Goal: Task Accomplishment & Management: Manage account settings

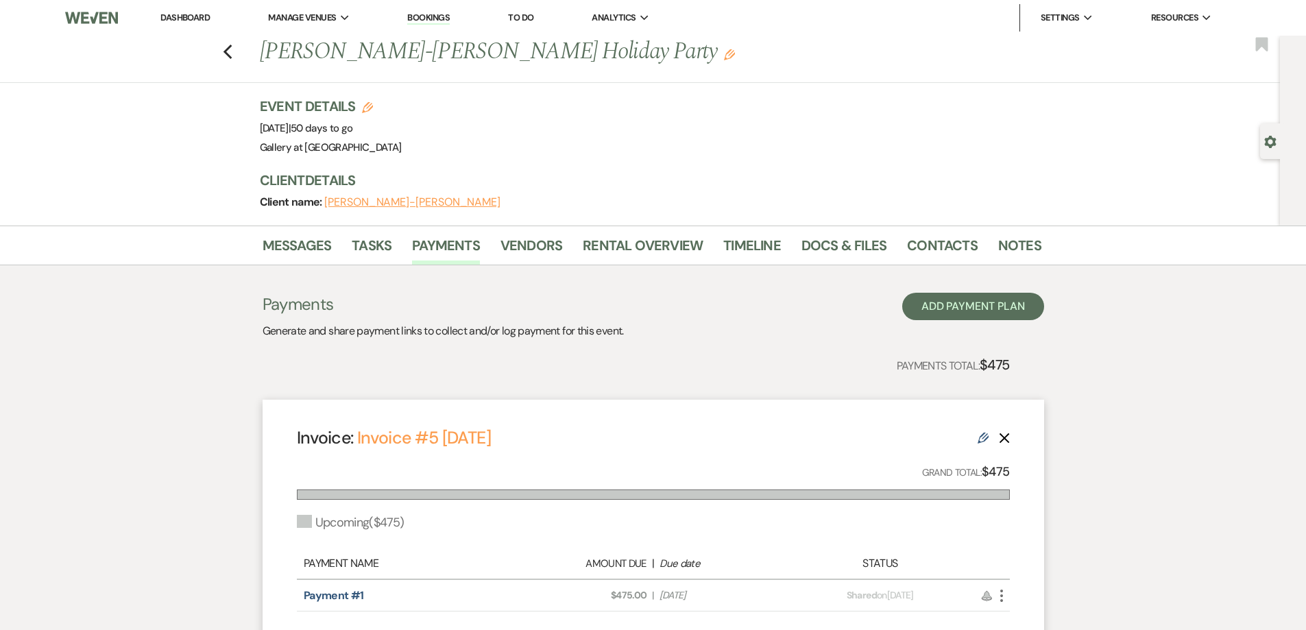
click at [191, 4] on li "Dashboard" at bounding box center [185, 17] width 63 height 27
click at [188, 21] on link "Dashboard" at bounding box center [184, 18] width 49 height 12
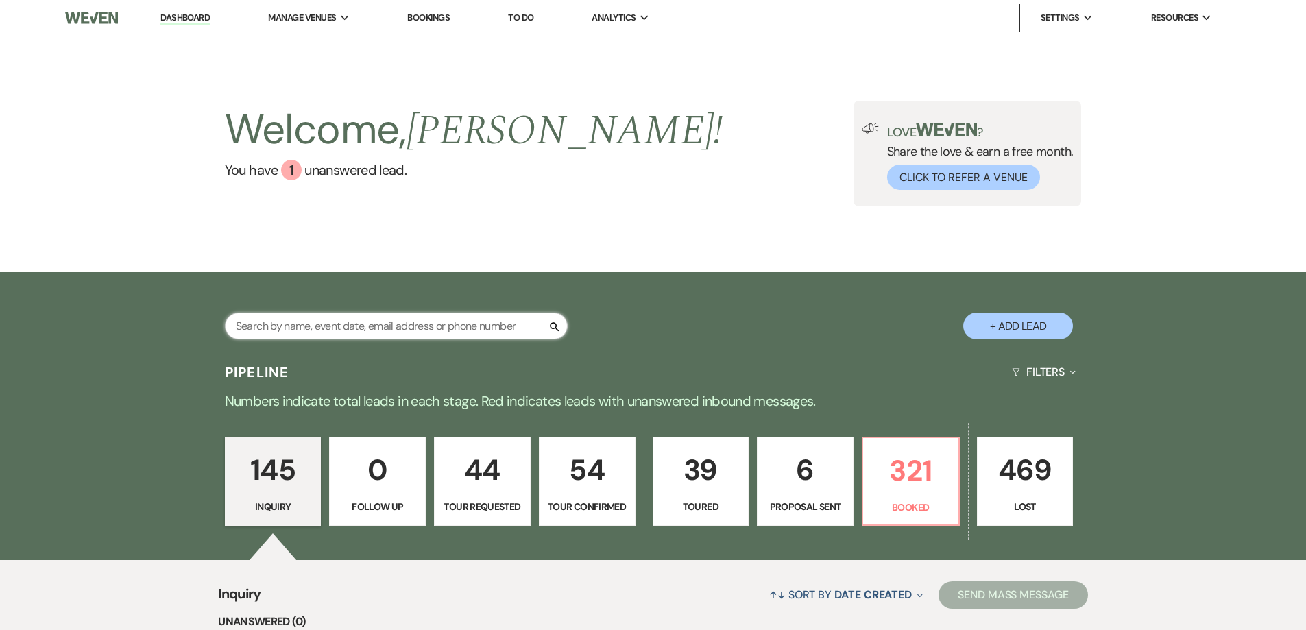
click at [486, 315] on input "text" at bounding box center [396, 326] width 343 height 27
type input "richard"
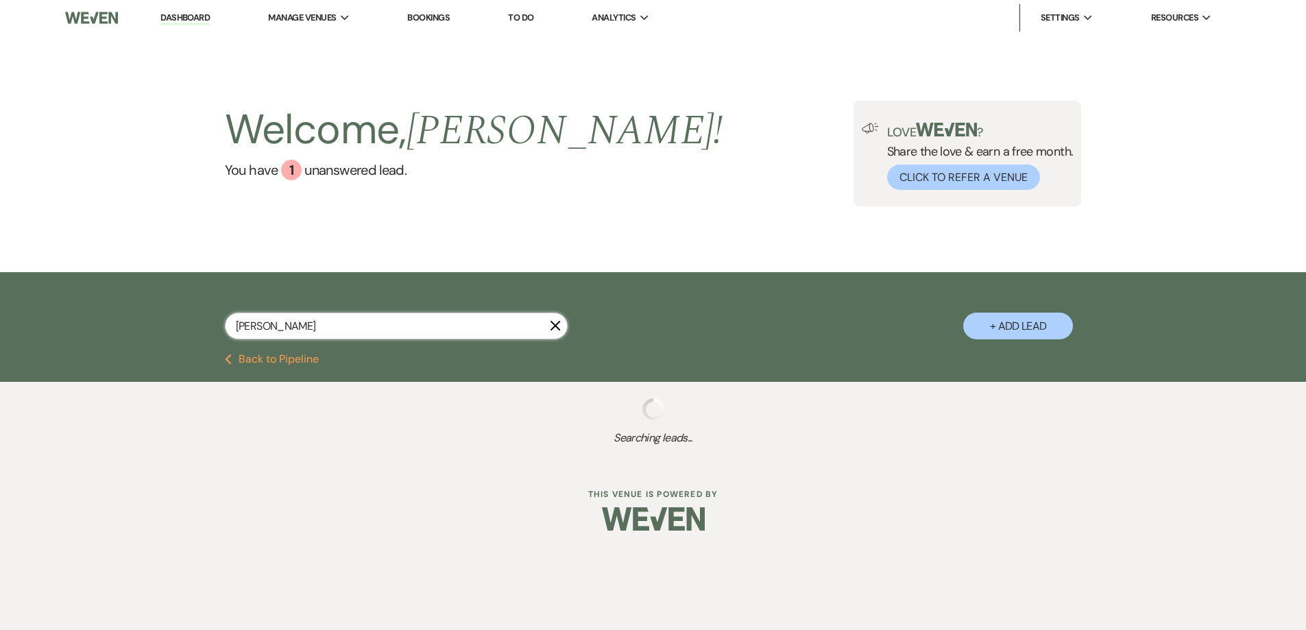
select select "8"
select select "5"
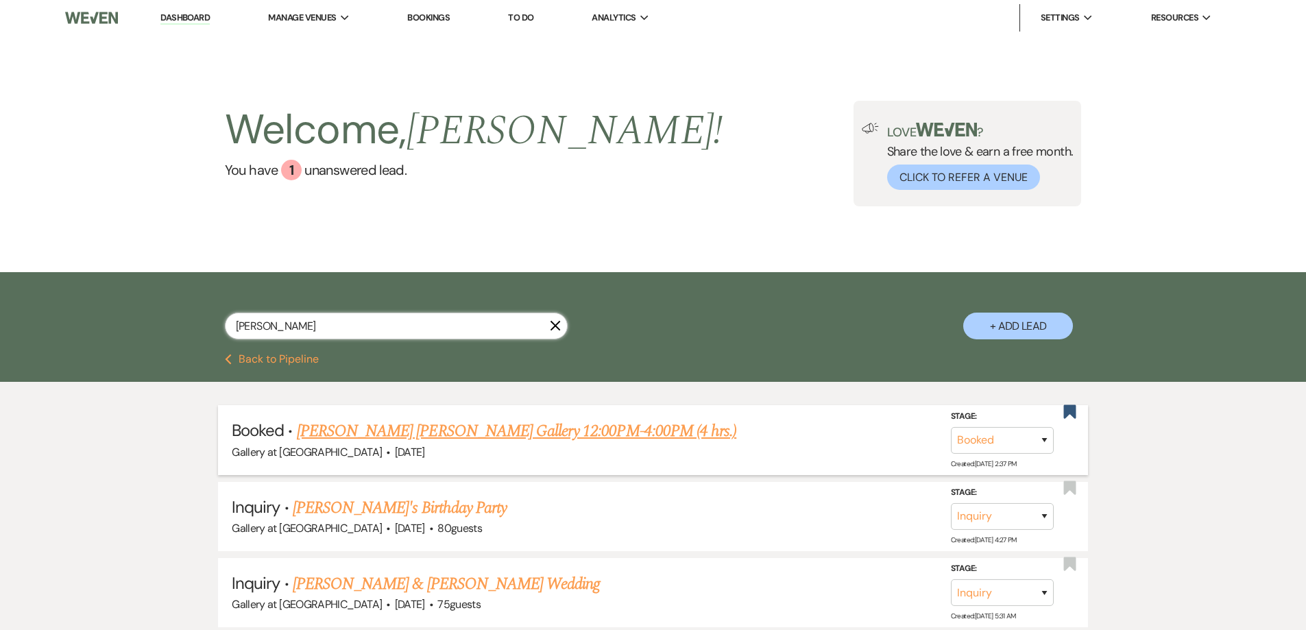
type input "richard"
click at [458, 433] on link "Richard Montague's Repass Gallery 12:00PM-4:00PM (4 hrs.)" at bounding box center [516, 431] width 439 height 25
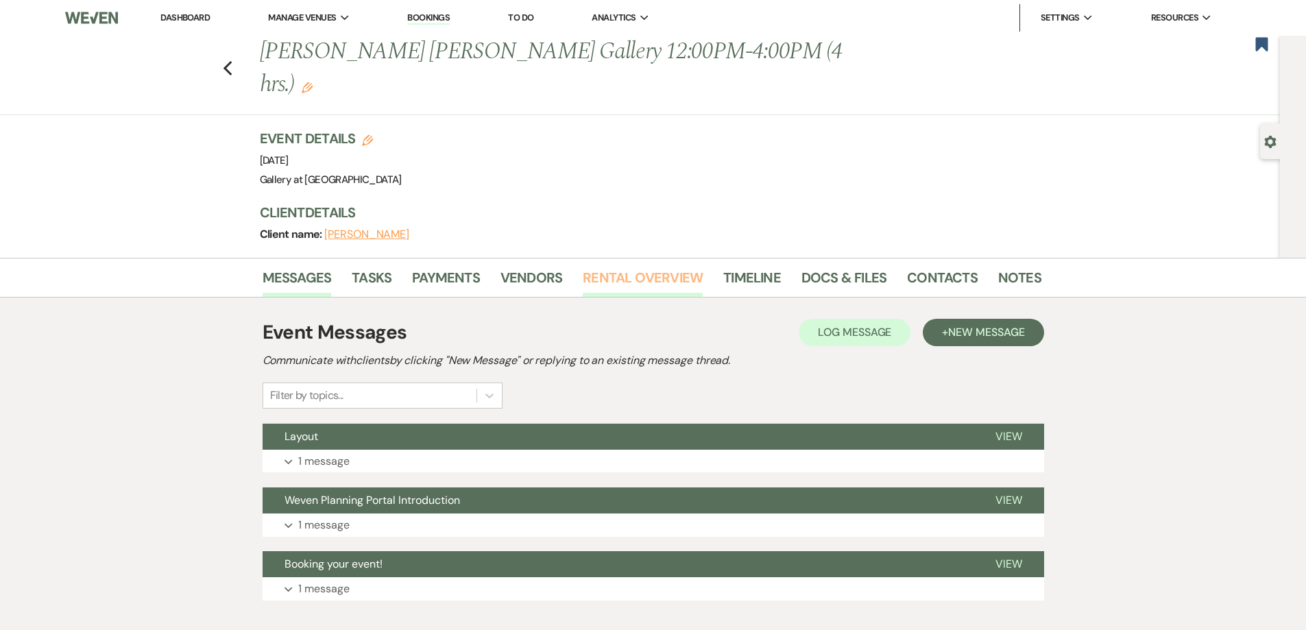
click at [611, 267] on link "Rental Overview" at bounding box center [643, 282] width 120 height 30
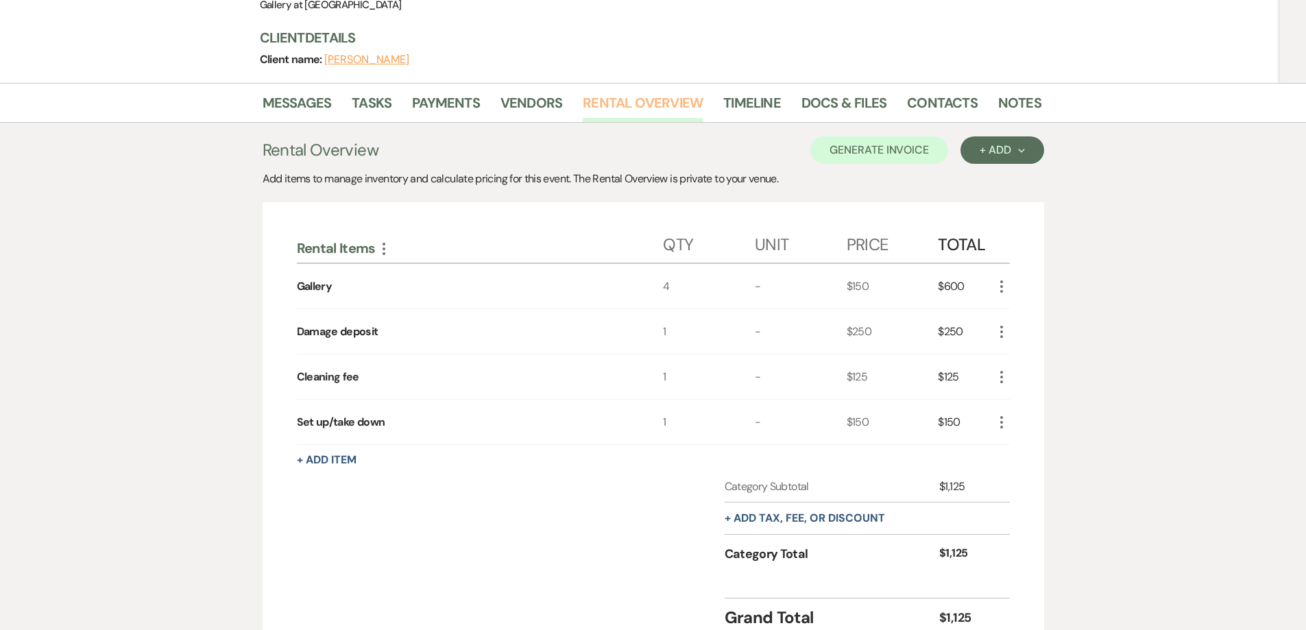
scroll to position [206, 0]
